Goal: Check status: Check status

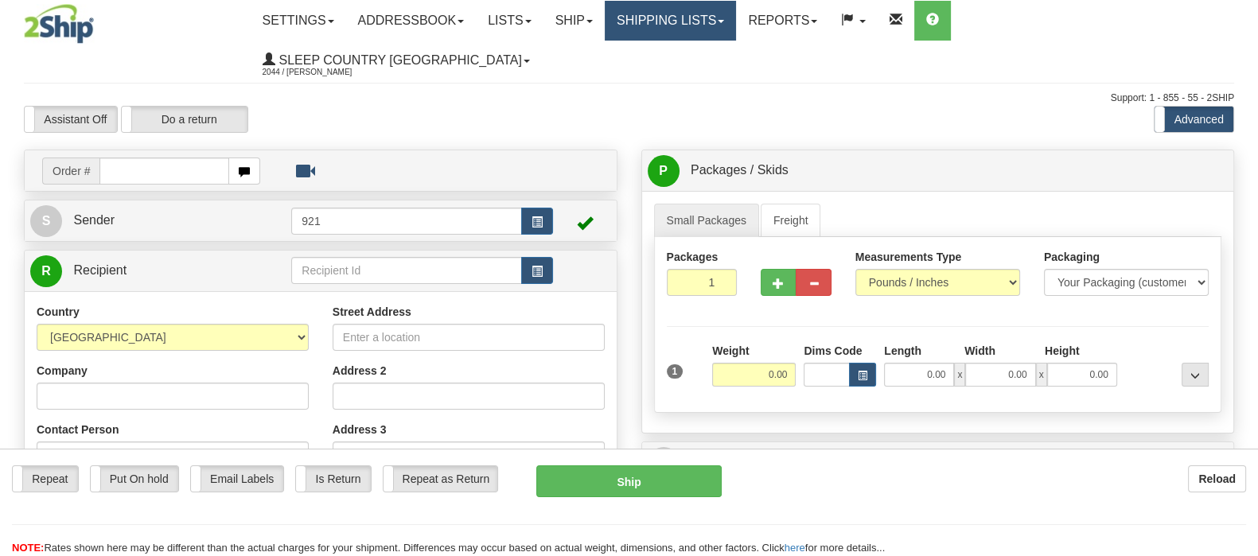
click at [728, 15] on link "Shipping lists" at bounding box center [669, 21] width 131 height 40
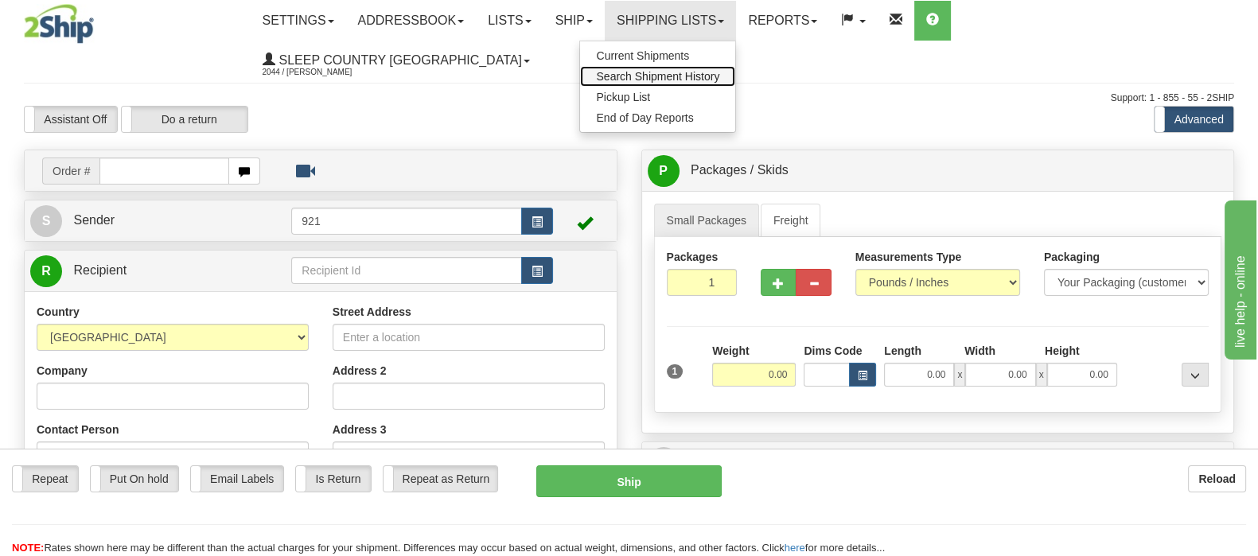
click at [719, 70] on span "Search Shipment History" at bounding box center [657, 76] width 123 height 13
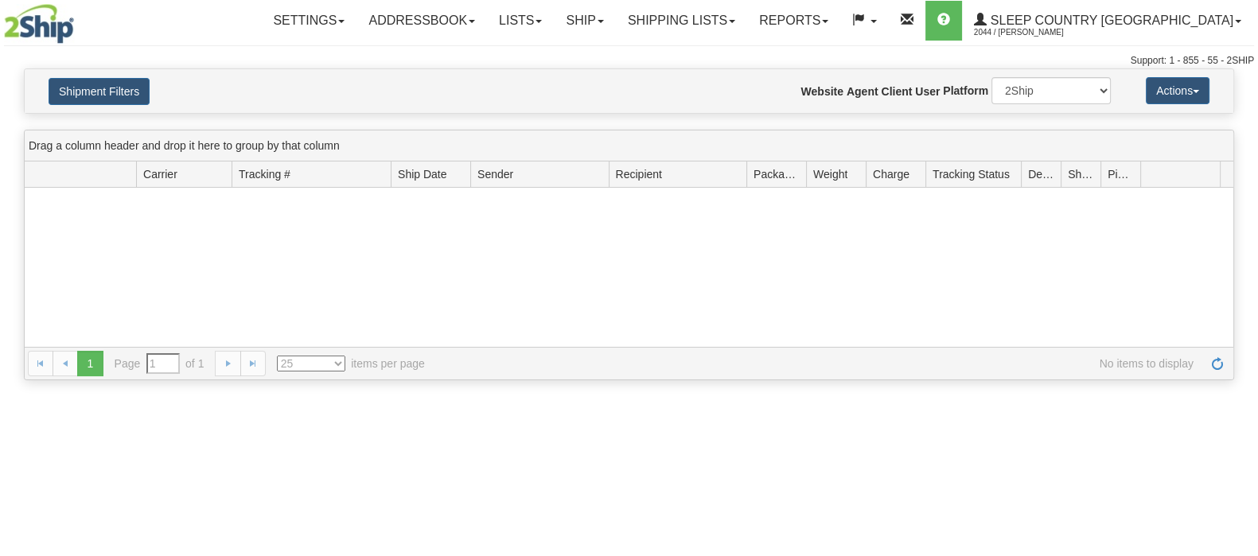
type input "From [DATE] To [DATE]"
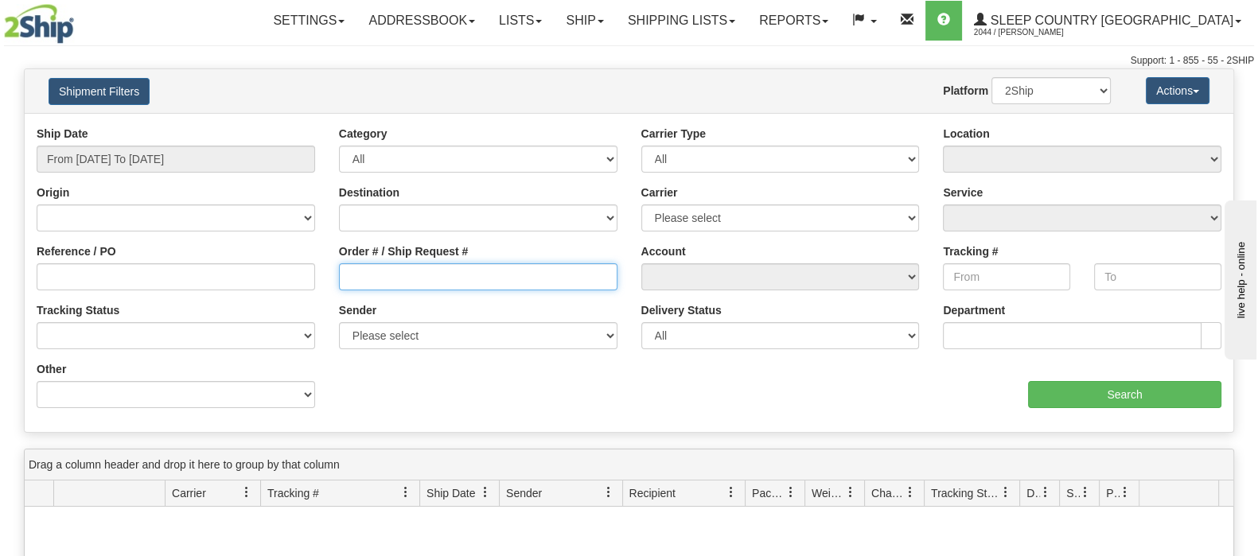
click at [372, 286] on input "Order # / Ship Request #" at bounding box center [478, 276] width 278 height 27
paste input "1057851"
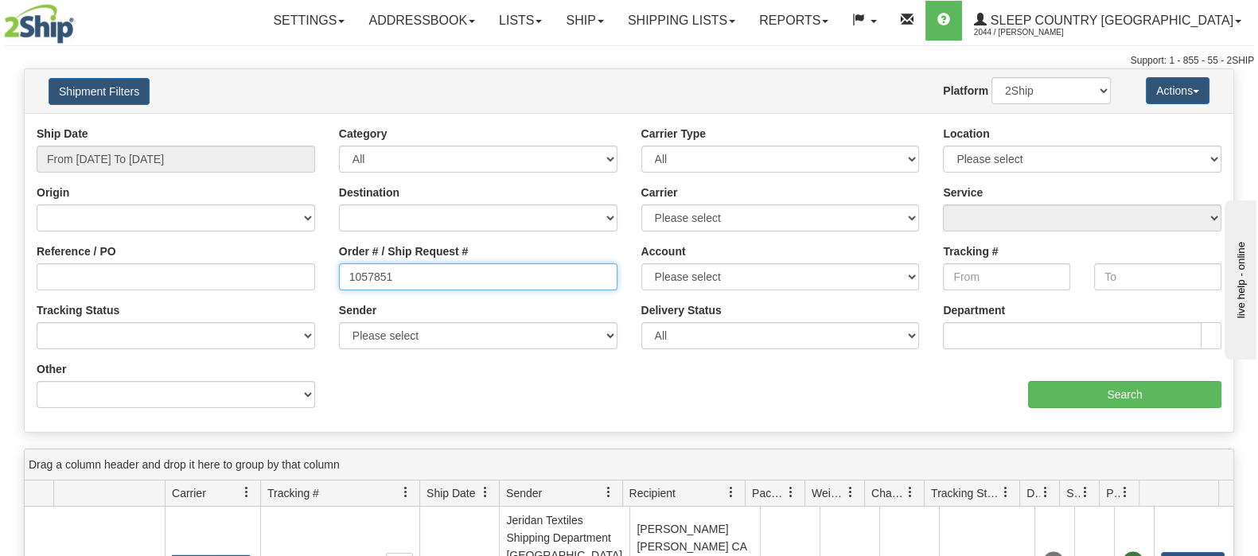
type input "1057851"
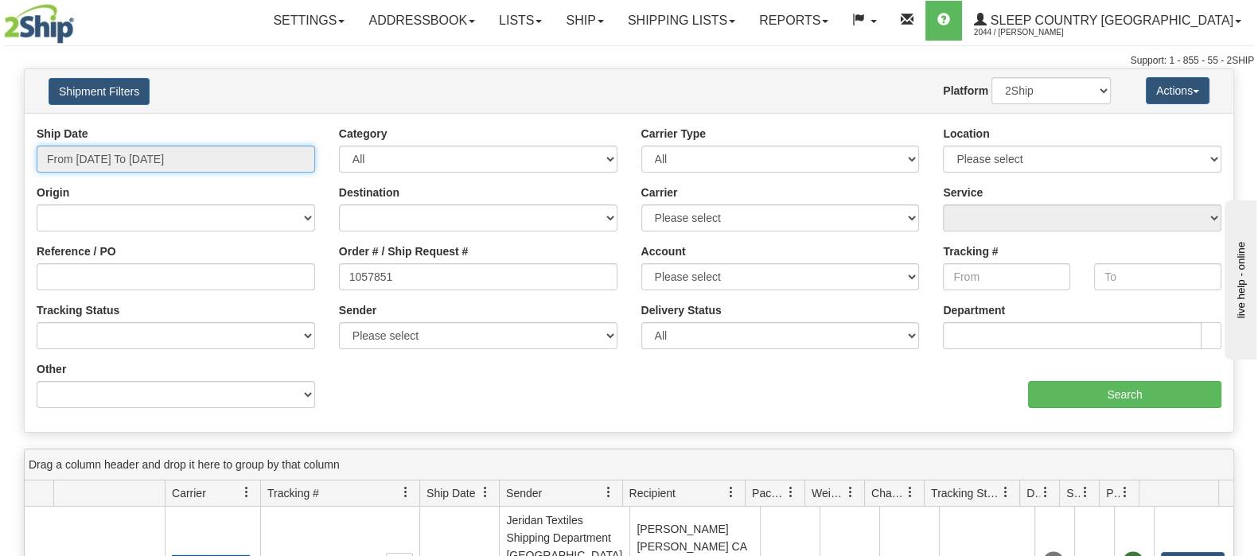
click at [182, 157] on input "From 09/14/2025 To 09/15/2025" at bounding box center [176, 159] width 278 height 27
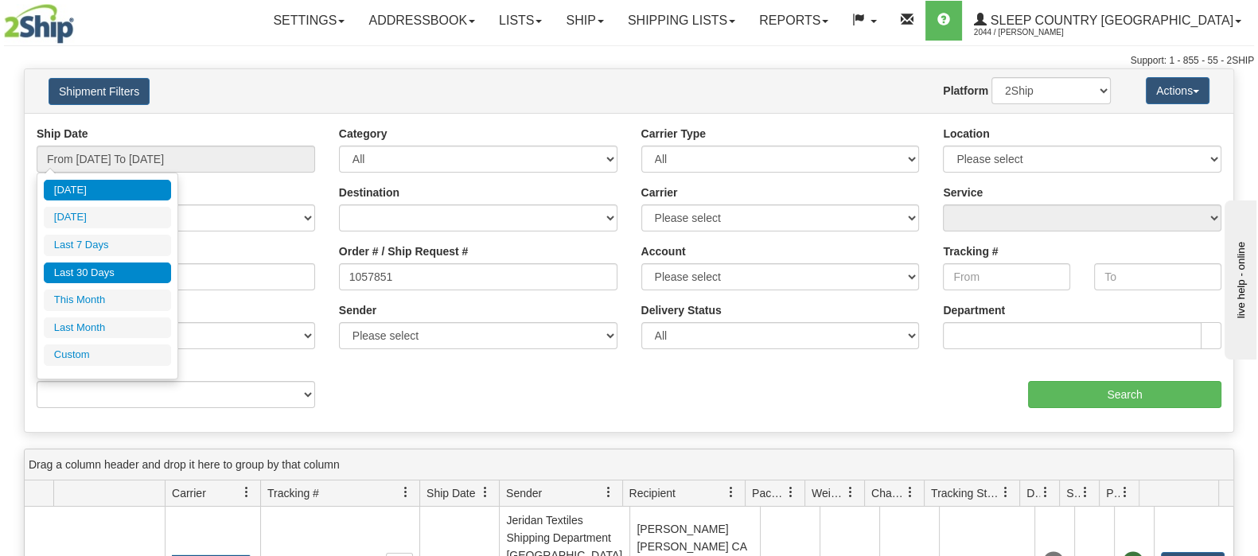
click at [122, 270] on li "Last 30 Days" at bounding box center [107, 272] width 127 height 21
type input "From 08/17/2025 To 09/15/2025"
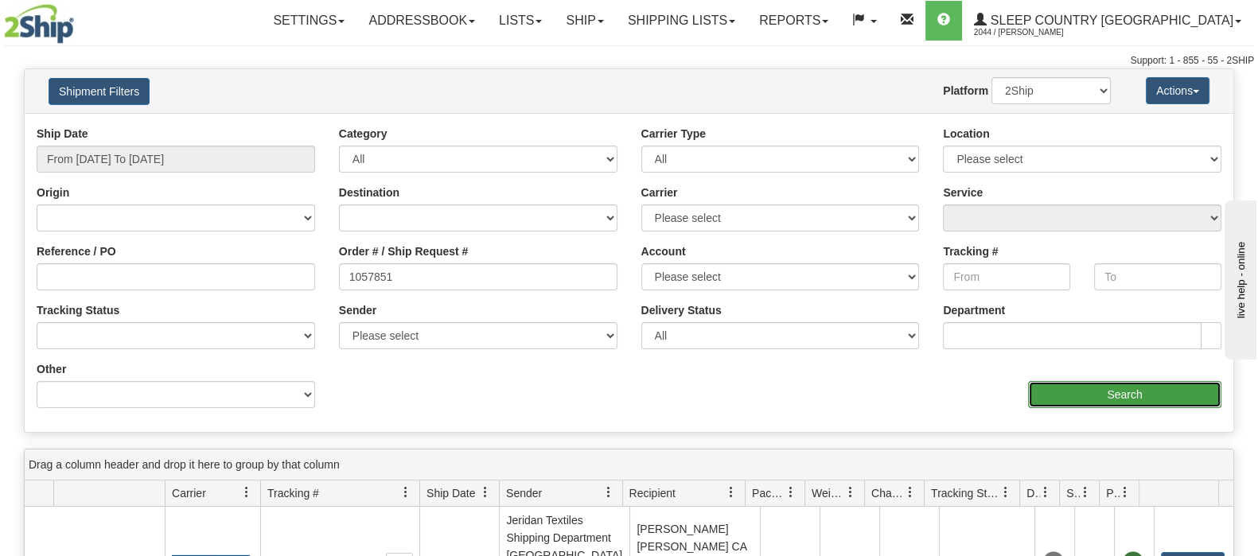
click at [1129, 385] on input "Search" at bounding box center [1124, 394] width 193 height 27
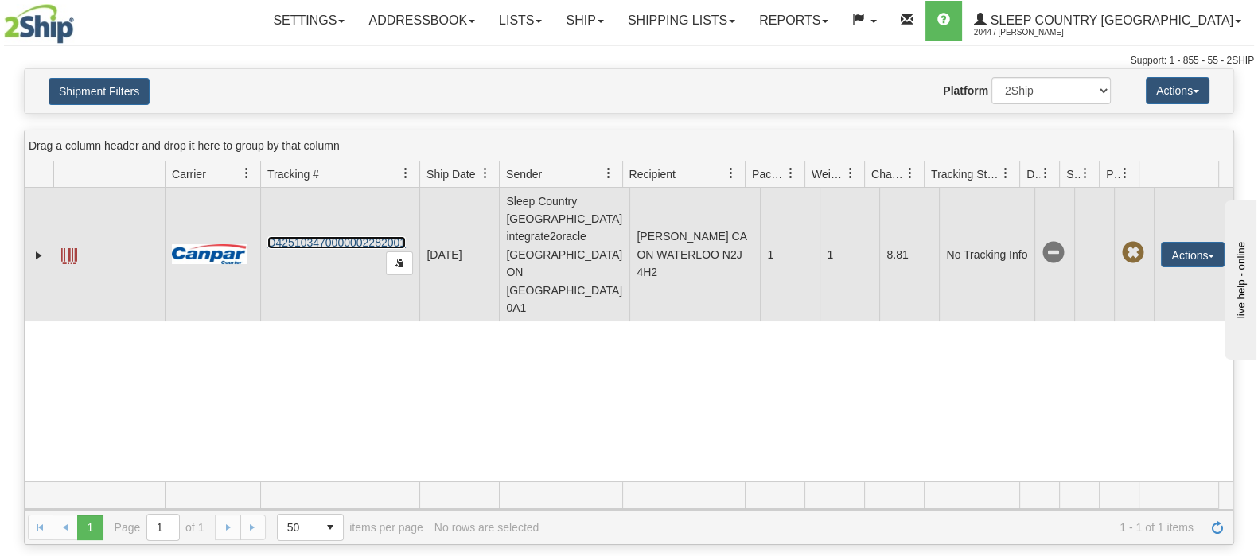
click at [344, 236] on link "D425103470000002282001" at bounding box center [336, 242] width 138 height 13
